Goal: Task Accomplishment & Management: Complete application form

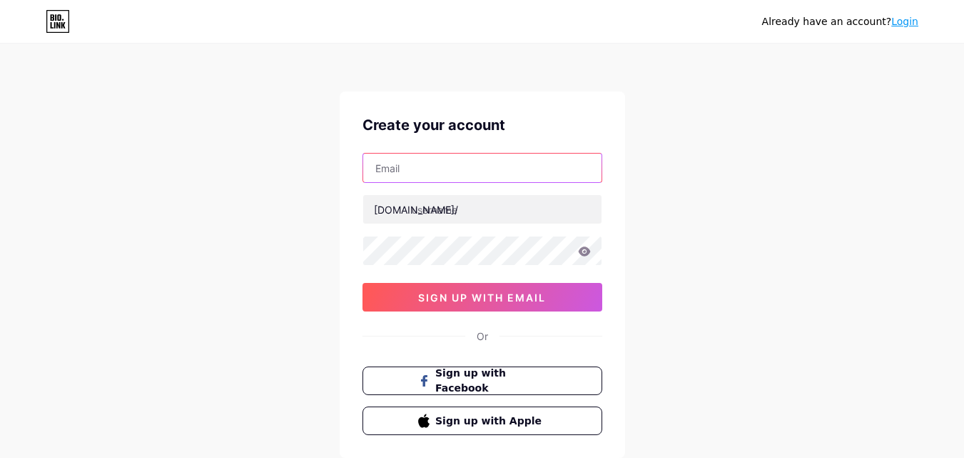
click at [412, 155] on input "text" at bounding box center [482, 167] width 238 height 29
type input "[DOMAIN_NAME][EMAIL_ADDRESS][DOMAIN_NAME]"
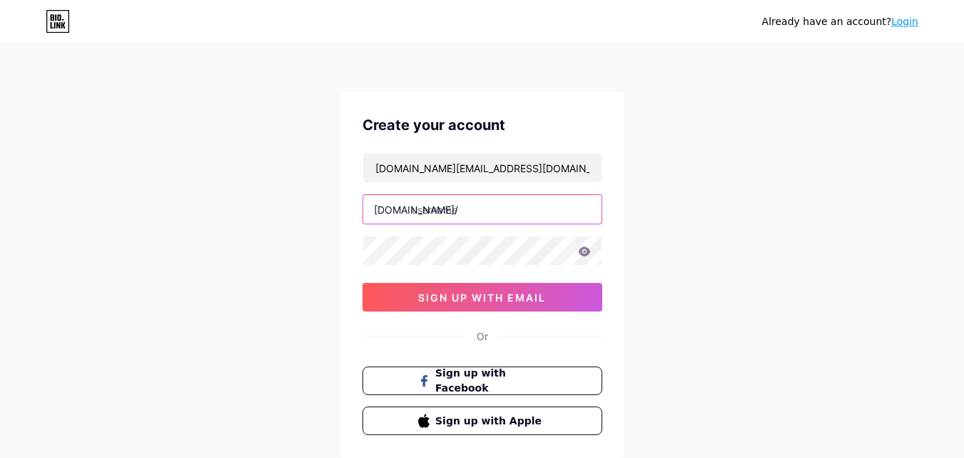
drag, startPoint x: 457, startPoint y: 179, endPoint x: 453, endPoint y: 211, distance: 32.3
click at [453, 211] on input "text" at bounding box center [482, 209] width 238 height 29
type input "anoboy8"
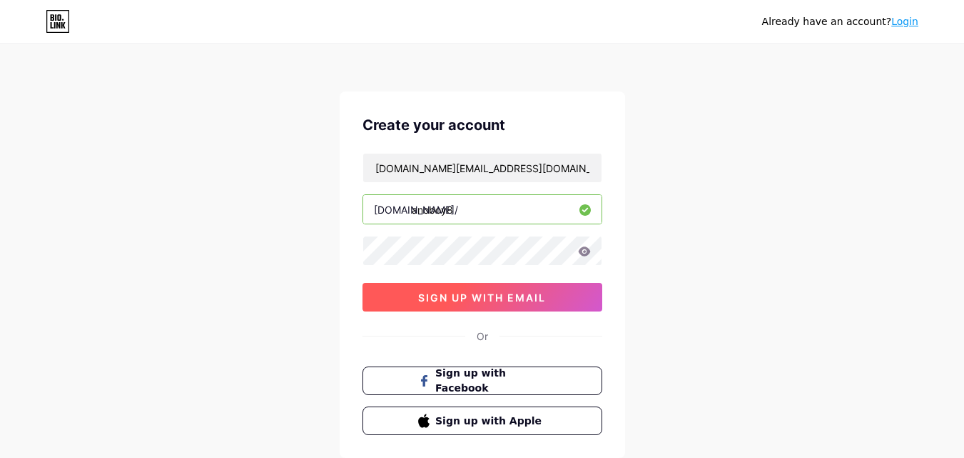
click at [477, 295] on span "sign up with email" at bounding box center [482, 297] width 128 height 12
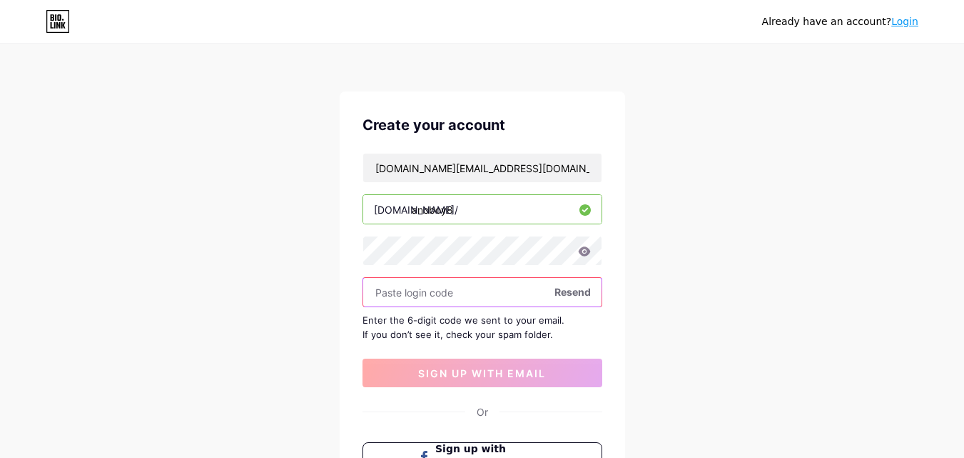
paste input "494024"
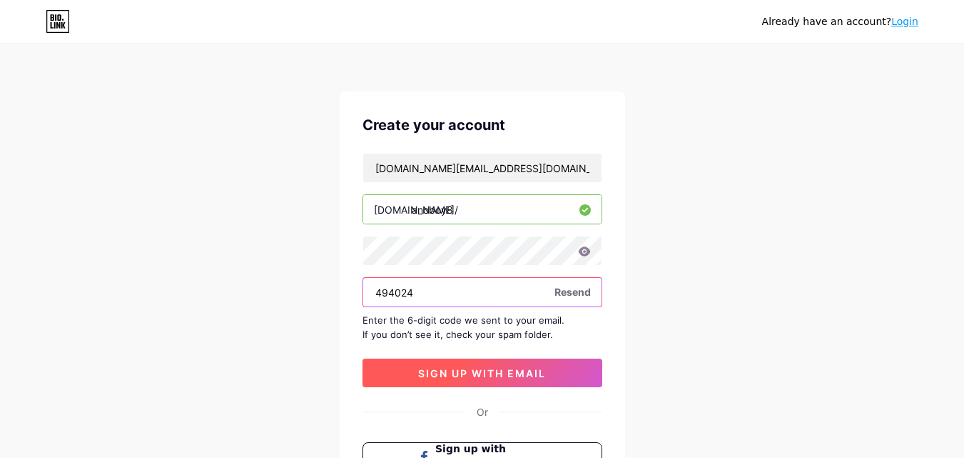
type input "494024"
drag, startPoint x: 494, startPoint y: 380, endPoint x: 473, endPoint y: 359, distance: 30.3
click at [493, 380] on button "sign up with email" at bounding box center [483, 372] width 240 height 29
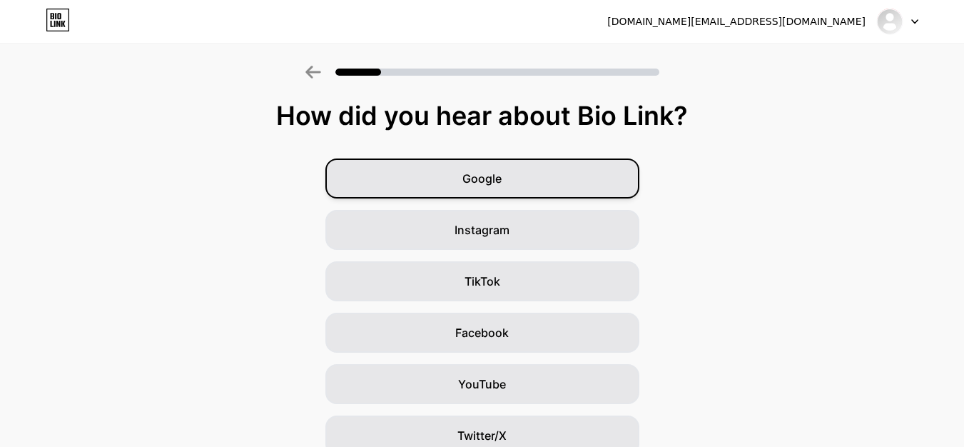
click at [533, 186] on div "Google" at bounding box center [482, 178] width 314 height 40
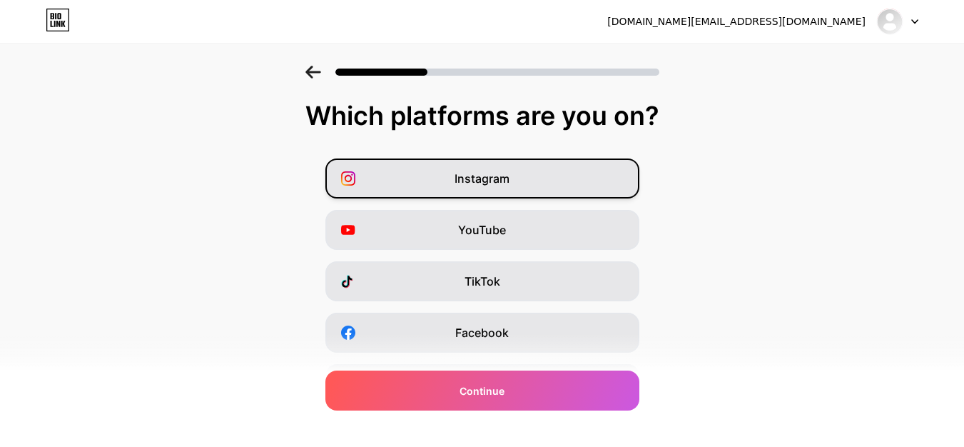
click at [499, 183] on span "Instagram" at bounding box center [482, 178] width 55 height 17
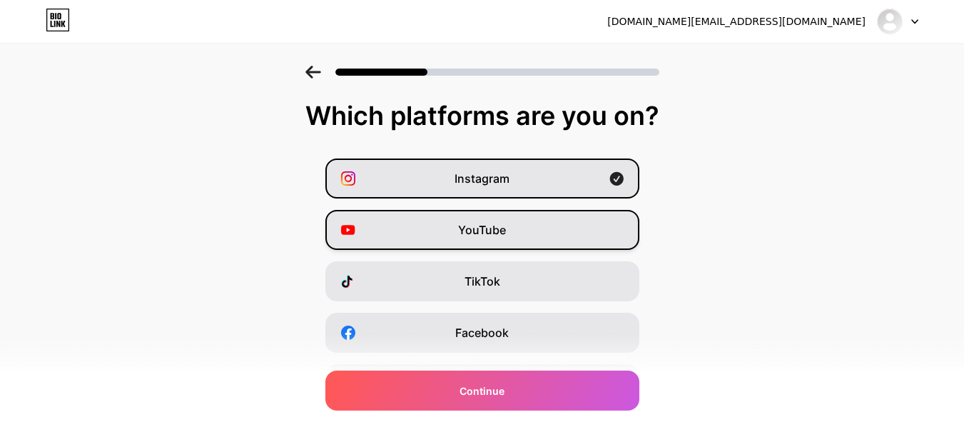
click at [491, 233] on span "YouTube" at bounding box center [482, 229] width 48 height 17
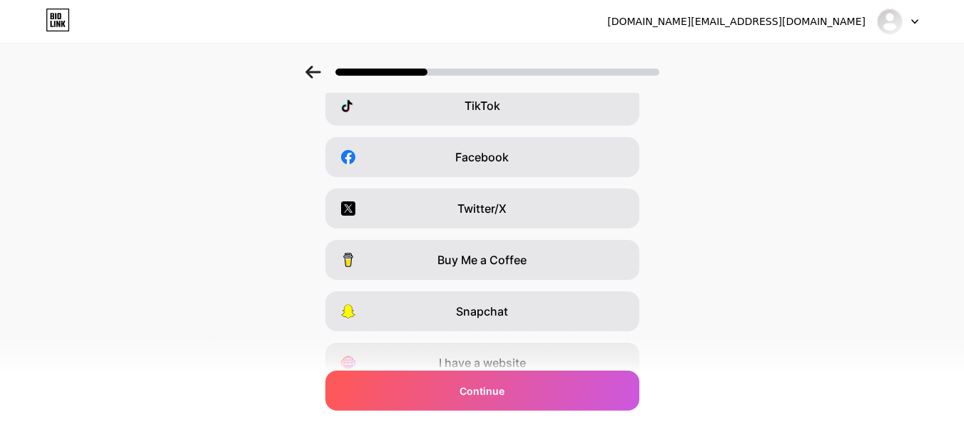
scroll to position [179, 0]
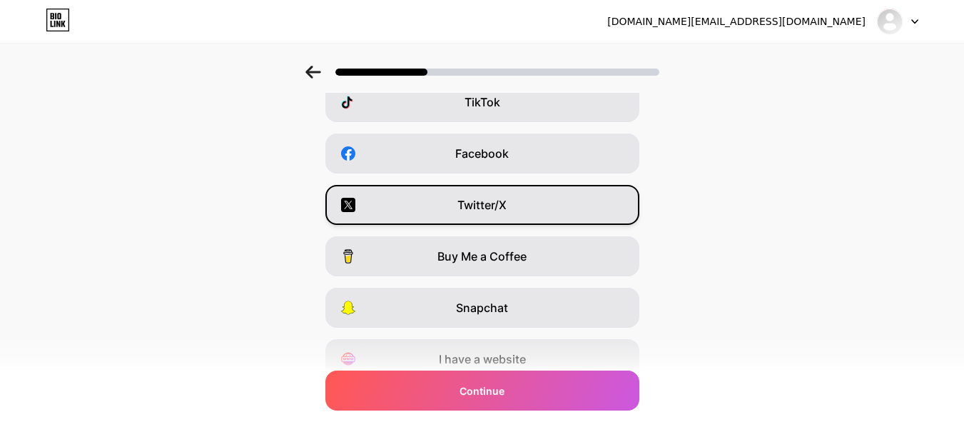
click at [586, 216] on div "Twitter/X" at bounding box center [482, 205] width 314 height 40
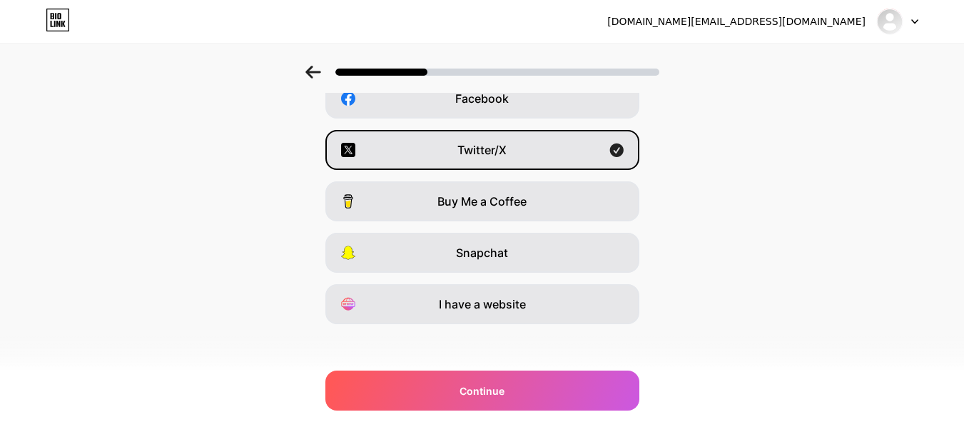
scroll to position [240, 0]
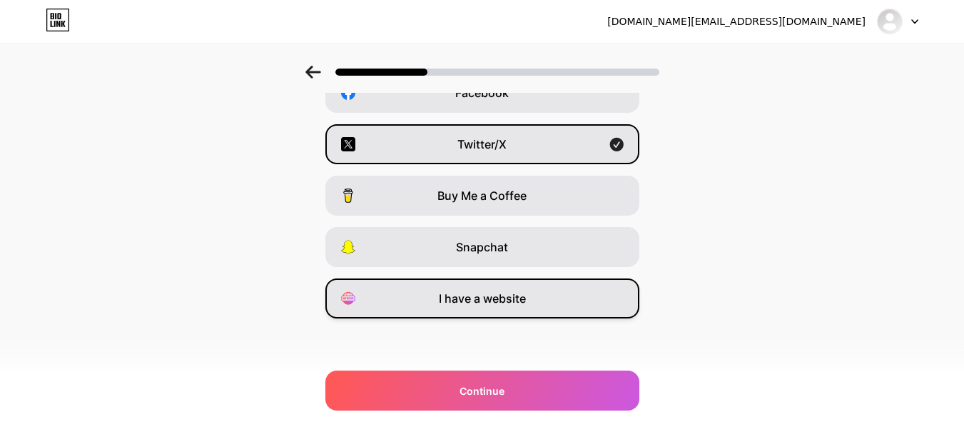
click at [574, 305] on div "I have a website" at bounding box center [482, 298] width 314 height 40
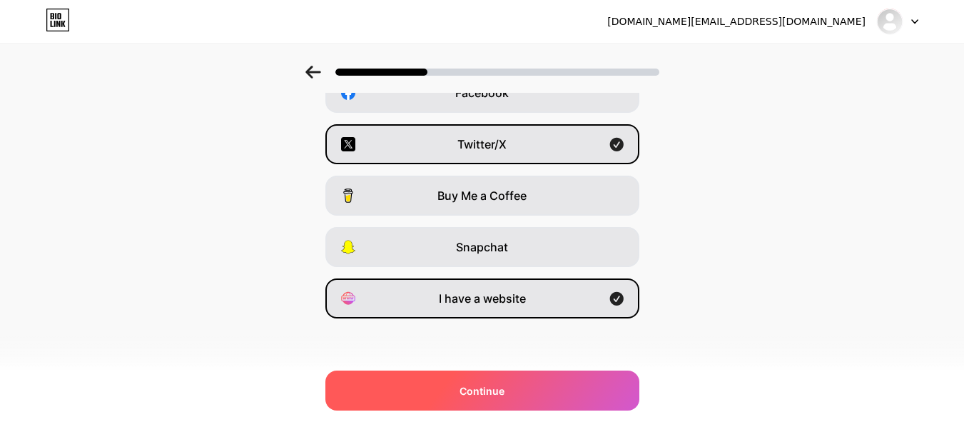
click at [522, 395] on div "Continue" at bounding box center [482, 390] width 314 height 40
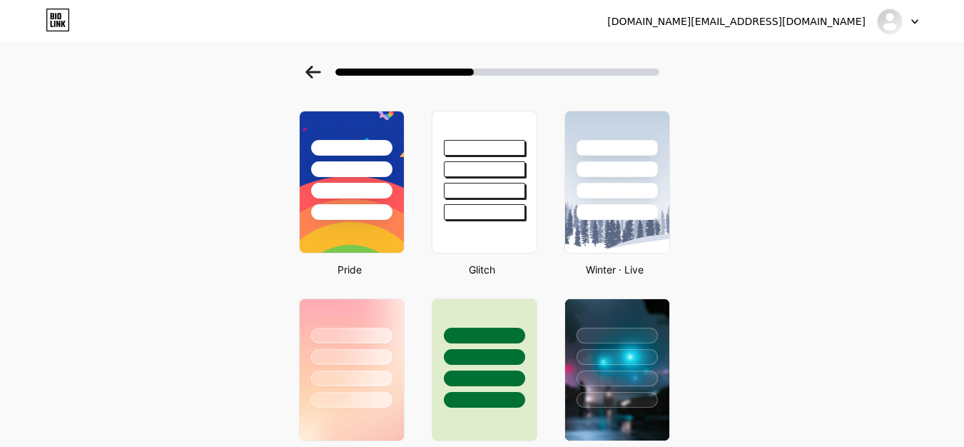
scroll to position [0, 0]
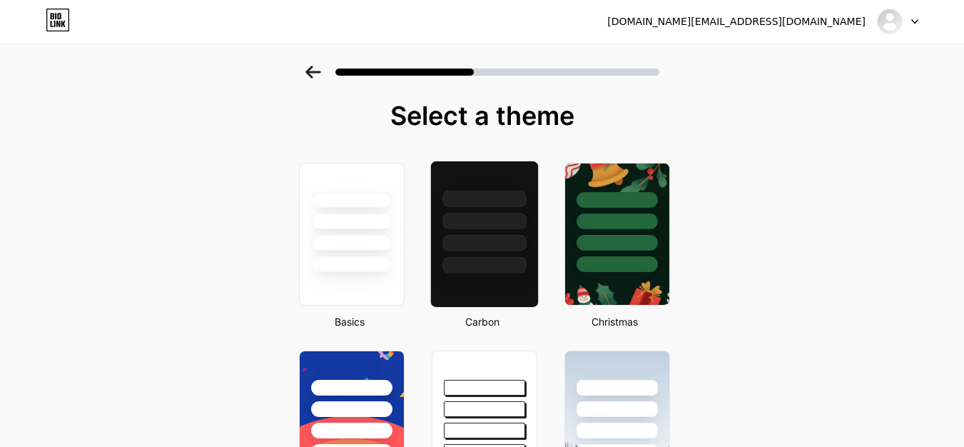
drag, startPoint x: 500, startPoint y: 233, endPoint x: 437, endPoint y: 220, distance: 64.1
click at [497, 233] on div at bounding box center [483, 217] width 107 height 112
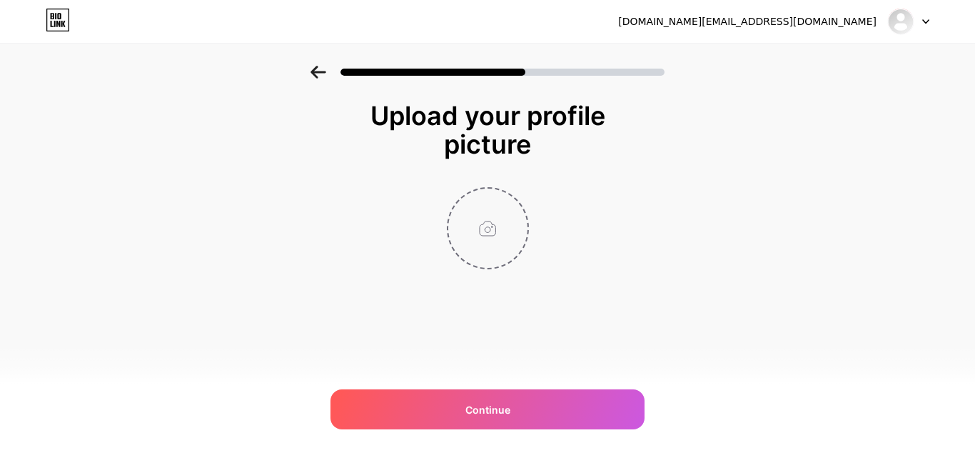
click at [476, 203] on input "file" at bounding box center [487, 227] width 79 height 79
type input "C:\fakepath\download (1).jpeg"
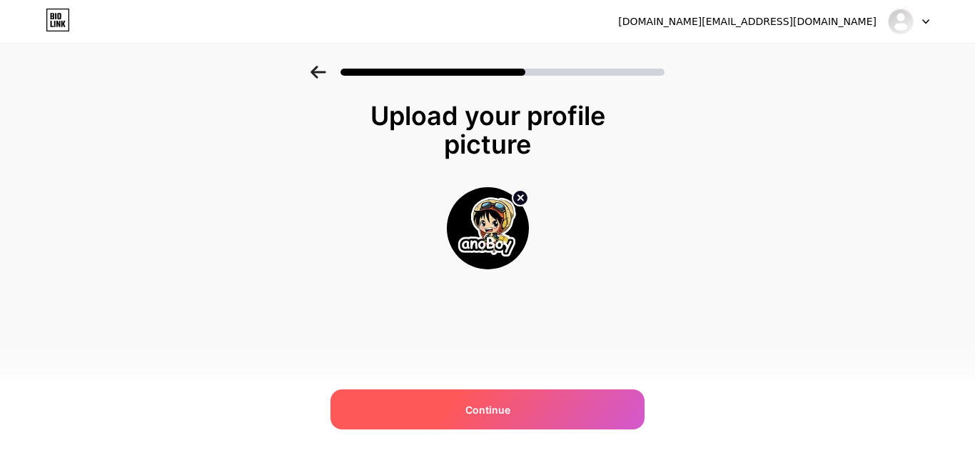
click at [447, 399] on div "Continue" at bounding box center [487, 409] width 314 height 40
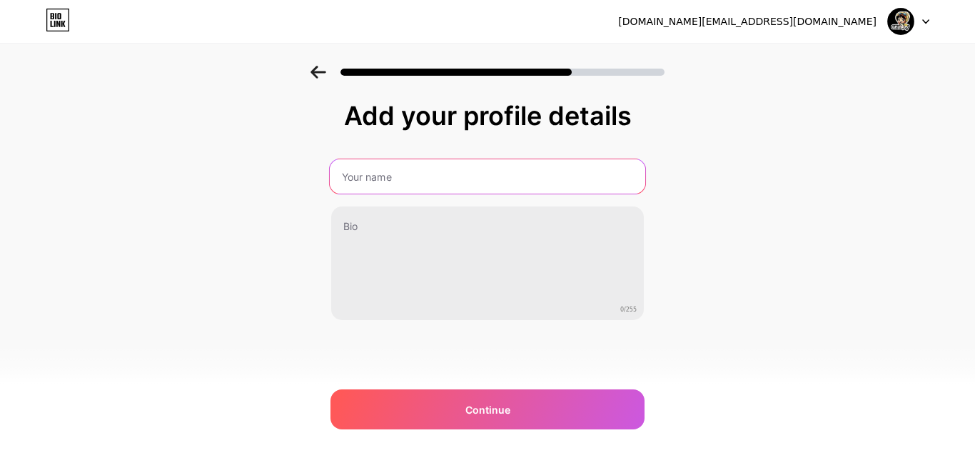
click at [540, 173] on input "text" at bounding box center [487, 176] width 315 height 34
type input "Anoboy"
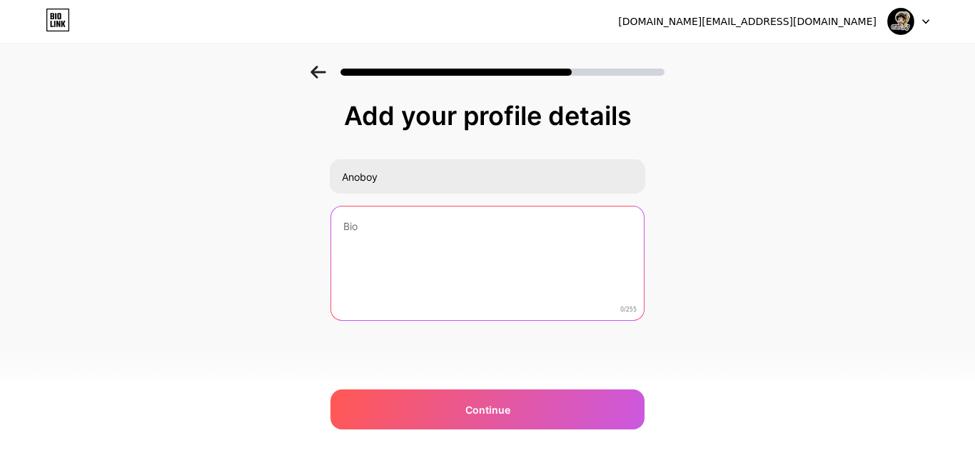
drag, startPoint x: 491, startPoint y: 193, endPoint x: 435, endPoint y: 255, distance: 83.3
click at [435, 255] on textarea at bounding box center [487, 263] width 313 height 115
paste textarea "Nikmati streaming anime gratis di Anoboy – platform pilihan untuk anime terbaru…"
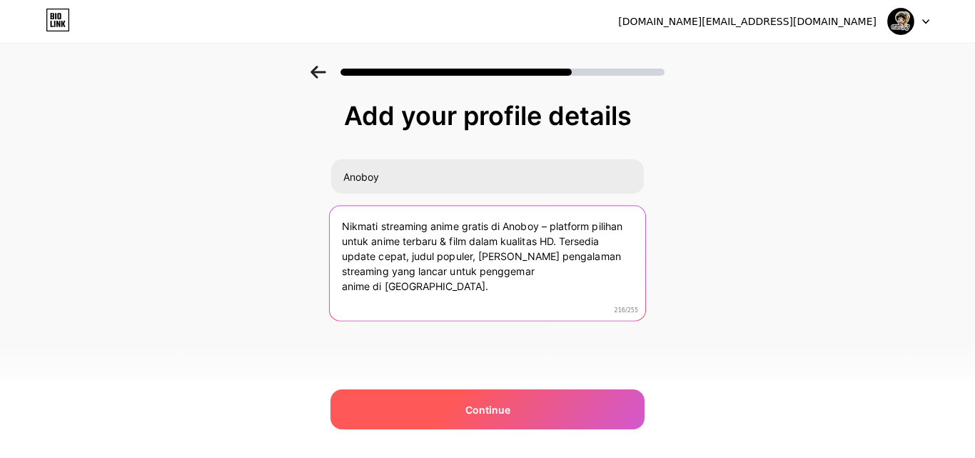
type textarea "Nikmati streaming anime gratis di Anoboy – platform pilihan untuk anime terbaru…"
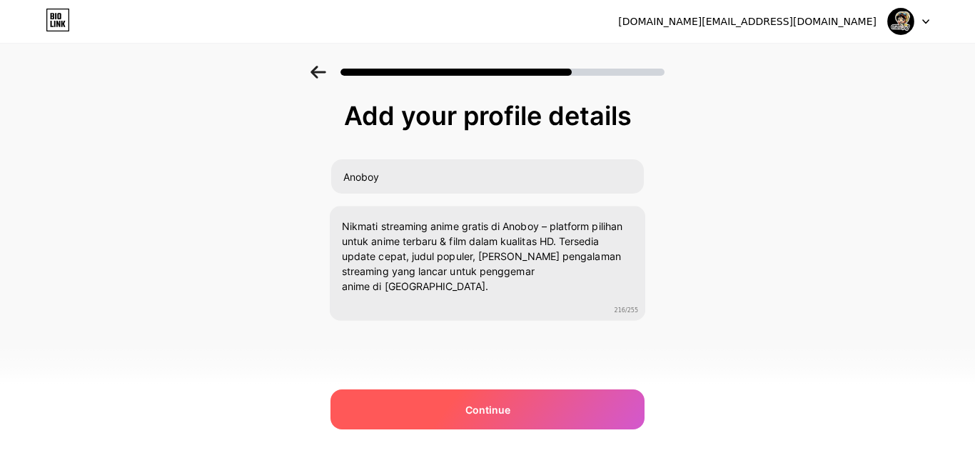
click at [463, 415] on div "Continue" at bounding box center [487, 409] width 314 height 40
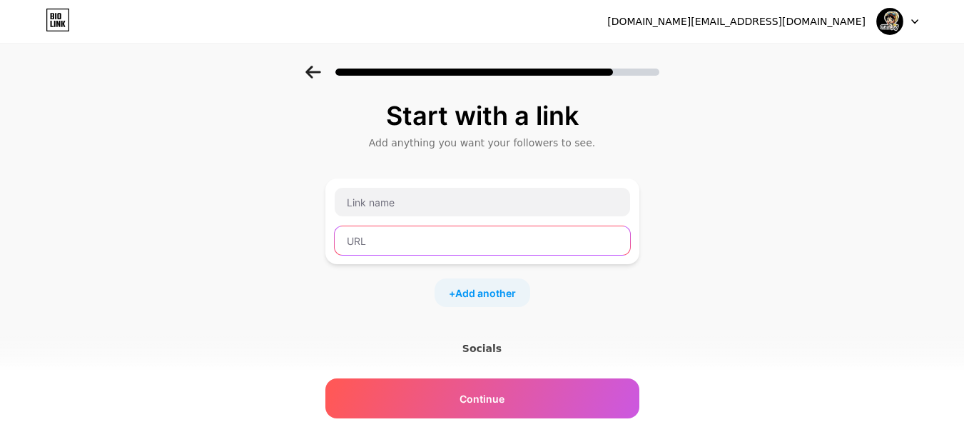
click at [475, 242] on input "text" at bounding box center [482, 240] width 295 height 29
paste input "[URL][DOMAIN_NAME]"
drag, startPoint x: 420, startPoint y: 247, endPoint x: 390, endPoint y: 245, distance: 29.3
click at [390, 245] on input "[URL][DOMAIN_NAME]" at bounding box center [482, 240] width 295 height 29
drag, startPoint x: 388, startPoint y: 241, endPoint x: 420, endPoint y: 245, distance: 32.3
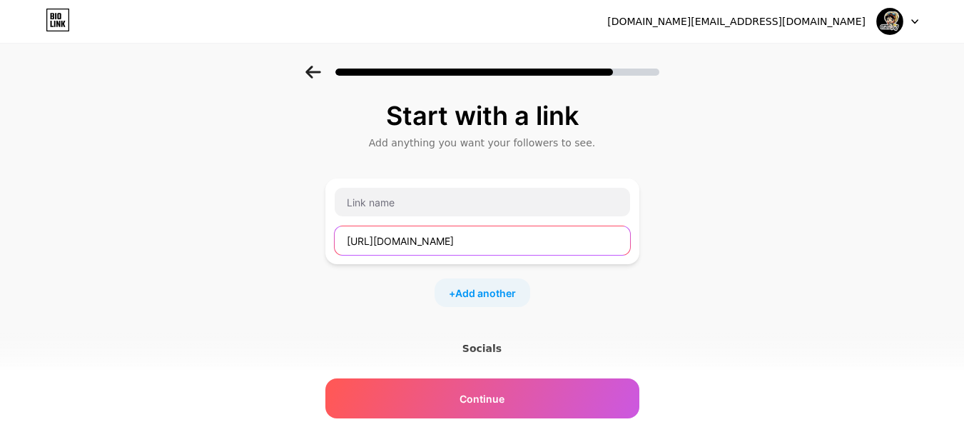
click at [420, 245] on input "[URL][DOMAIN_NAME]" at bounding box center [482, 240] width 295 height 29
type input "[URL][DOMAIN_NAME]"
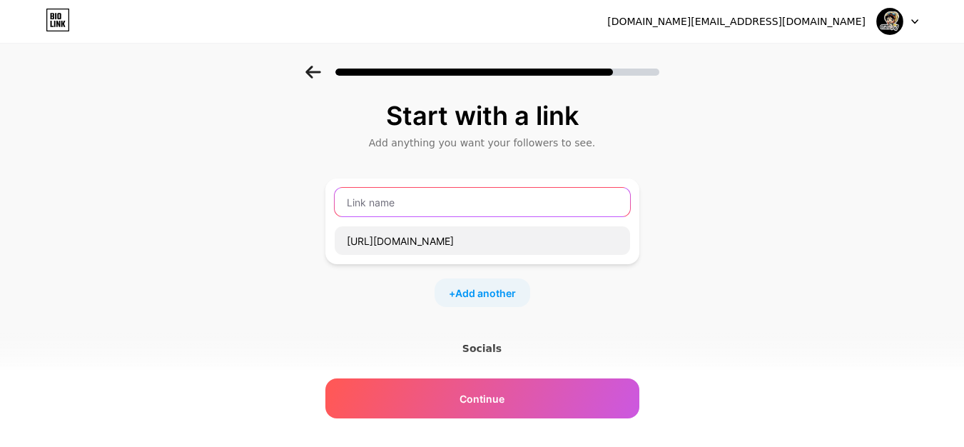
click at [392, 190] on input "text" at bounding box center [482, 202] width 295 height 29
paste input "anoboy"
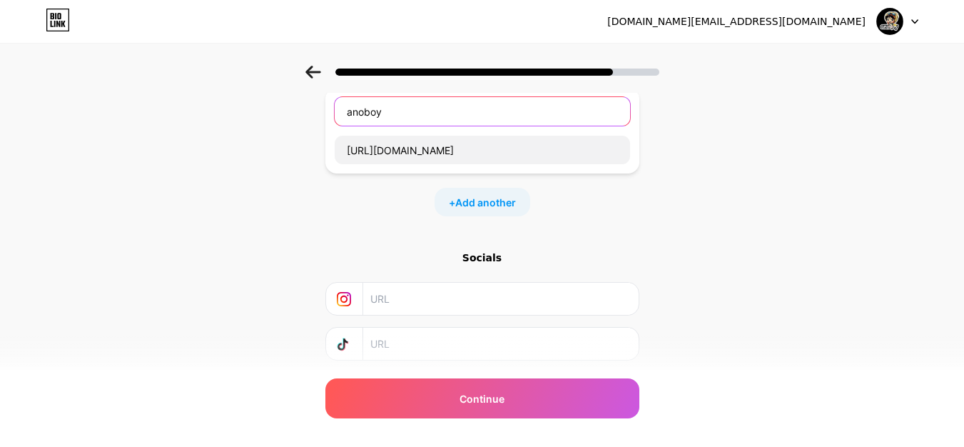
scroll to position [98, 0]
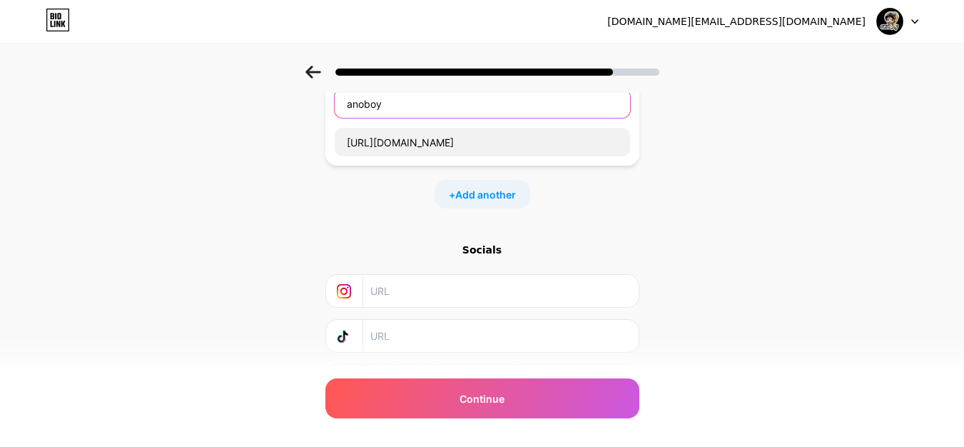
type input "anoboy"
click at [464, 285] on input "text" at bounding box center [499, 291] width 259 height 32
paste input "[URL][DOMAIN_NAME]"
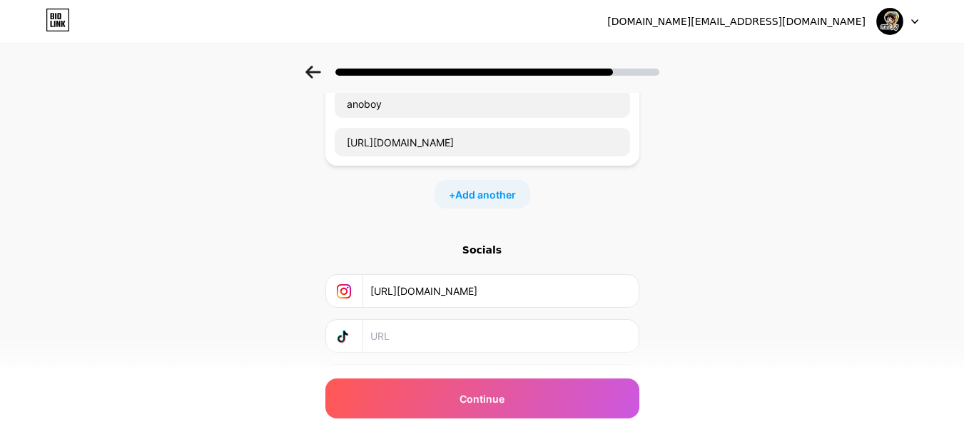
type input "[URL][DOMAIN_NAME]"
click at [407, 340] on input "text" at bounding box center [499, 336] width 259 height 32
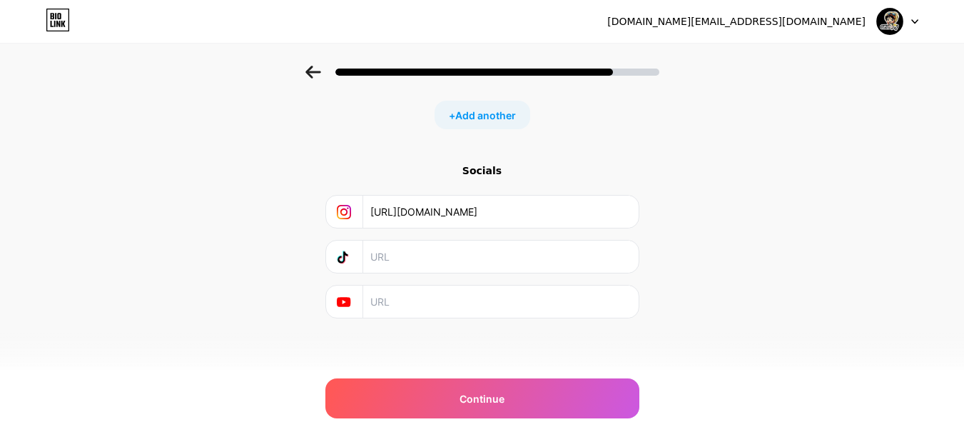
click at [410, 304] on input "text" at bounding box center [499, 301] width 259 height 32
paste input "[URL][DOMAIN_NAME]"
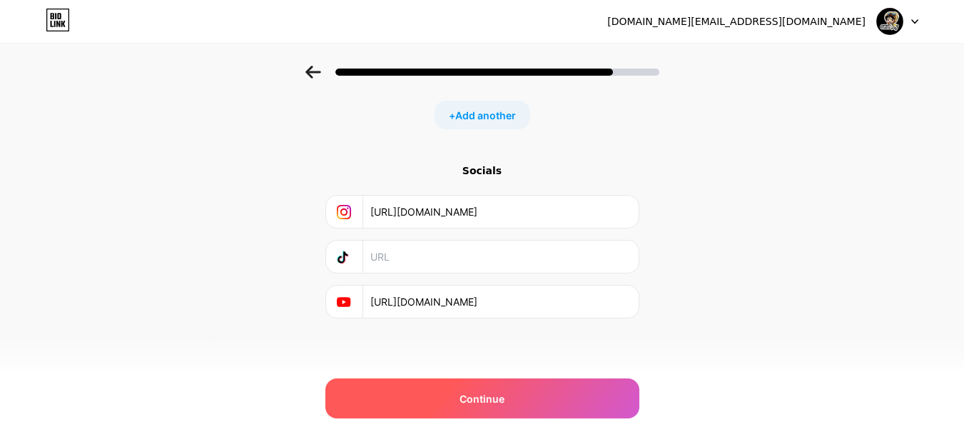
type input "[URL][DOMAIN_NAME]"
click at [460, 400] on div "Continue" at bounding box center [482, 398] width 314 height 40
click at [527, 410] on div "Continue" at bounding box center [482, 398] width 314 height 40
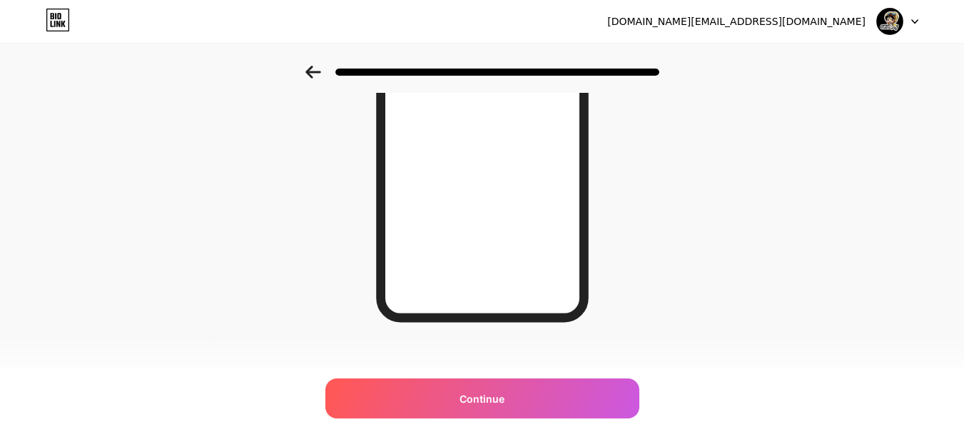
scroll to position [266, 0]
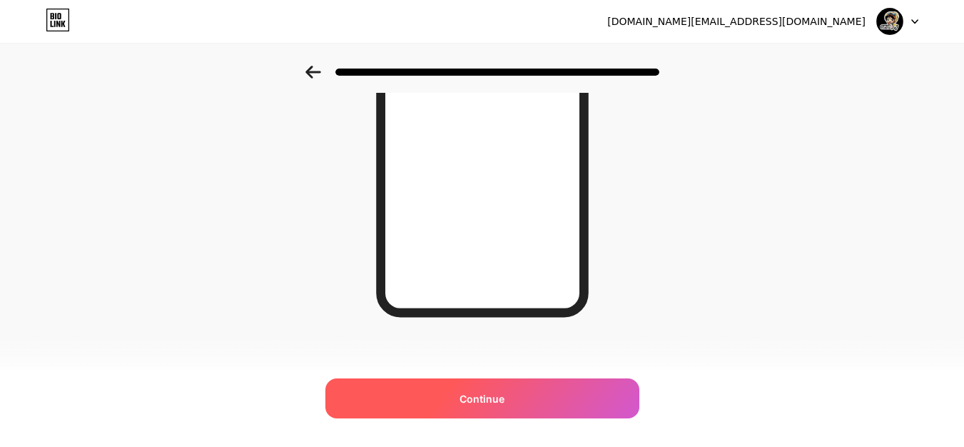
click at [474, 397] on span "Continue" at bounding box center [482, 398] width 45 height 15
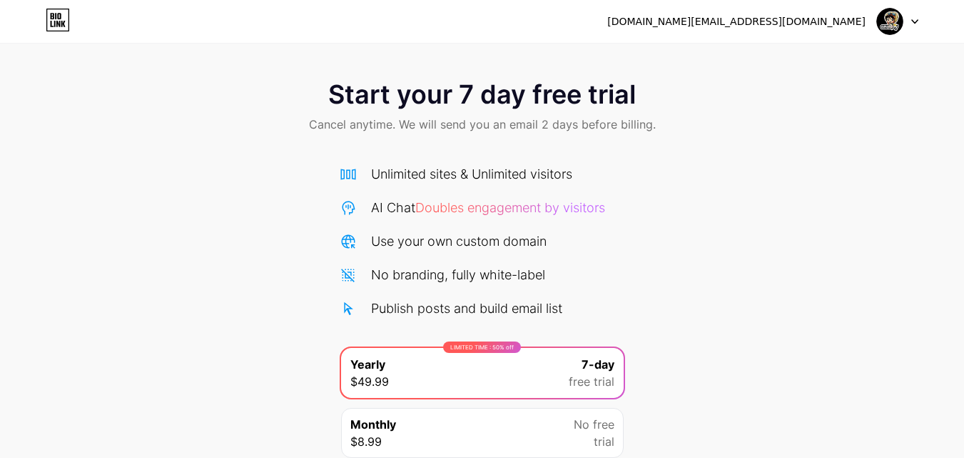
scroll to position [117, 0]
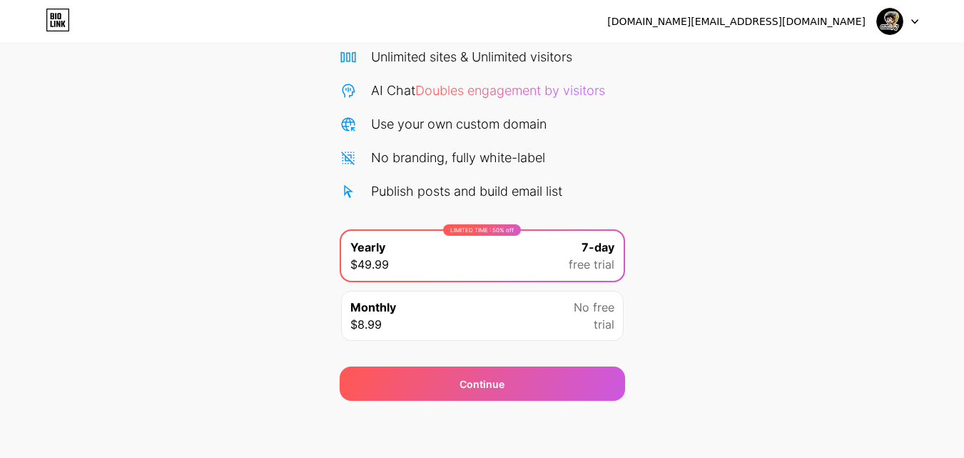
click at [583, 312] on span "No free" at bounding box center [594, 306] width 41 height 17
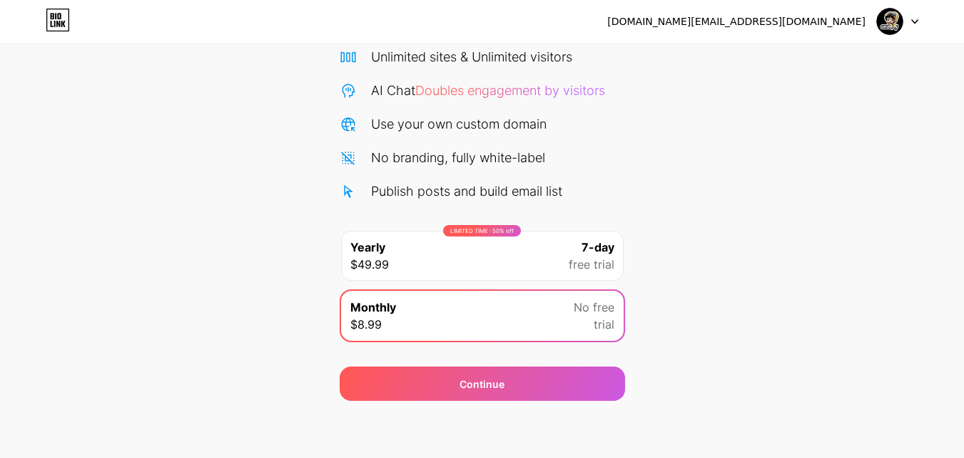
click at [593, 258] on span "free trial" at bounding box center [592, 264] width 46 height 17
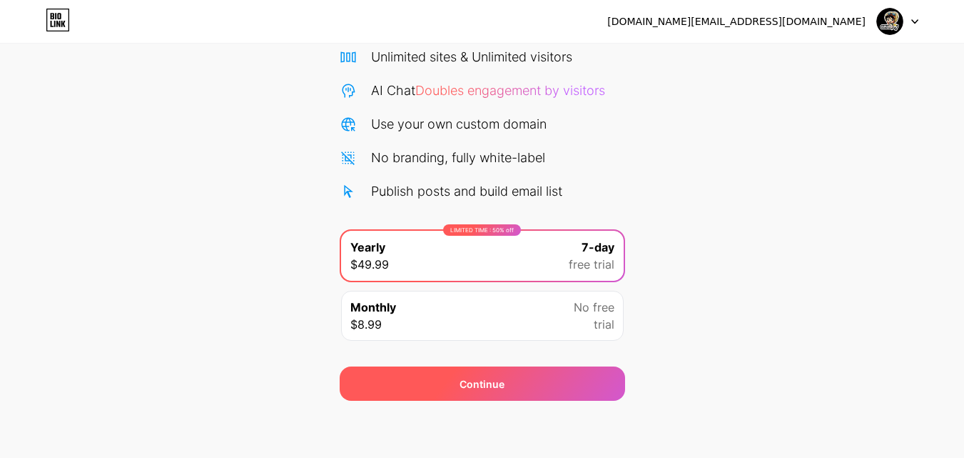
click at [557, 378] on div "Continue" at bounding box center [482, 383] width 285 height 34
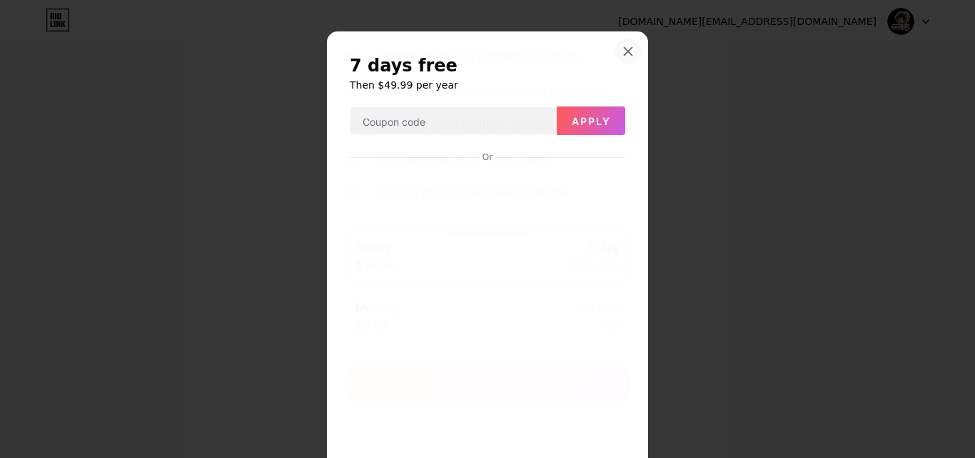
click at [629, 52] on div at bounding box center [628, 52] width 26 height 26
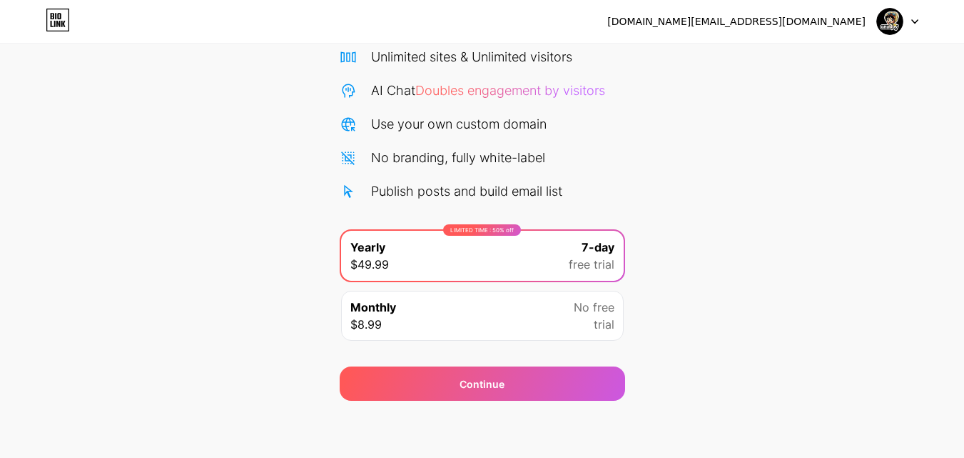
click at [914, 29] on div at bounding box center [897, 22] width 41 height 26
click at [64, 14] on icon at bounding box center [58, 20] width 24 height 23
